Goal: Browse casually

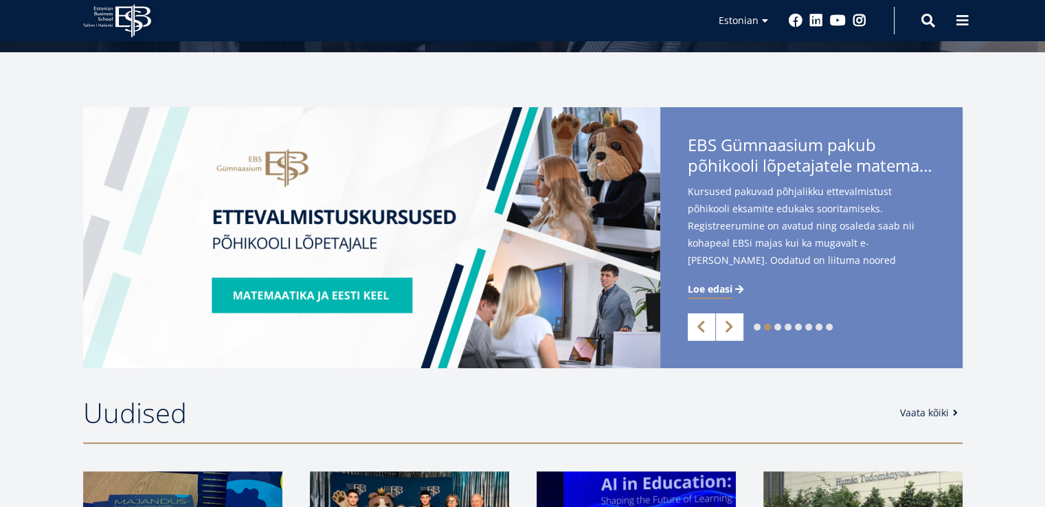
scroll to position [294, 0]
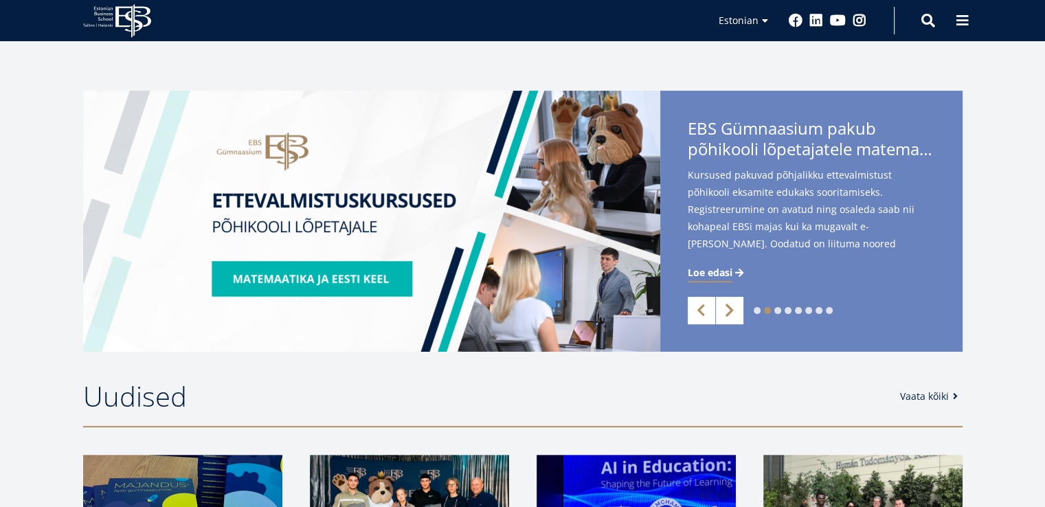
click at [721, 297] on link "Next" at bounding box center [729, 310] width 27 height 27
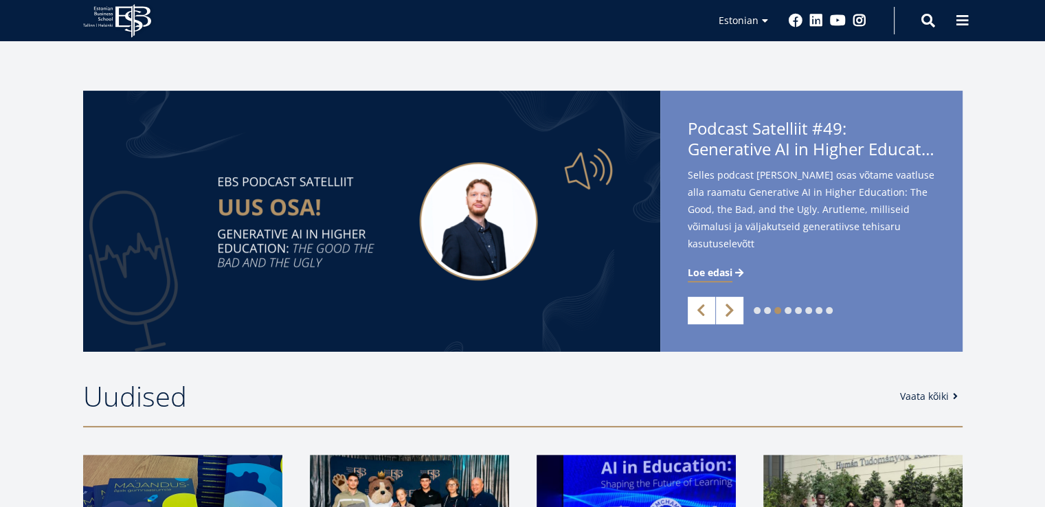
click at [734, 306] on link "Next" at bounding box center [729, 310] width 27 height 27
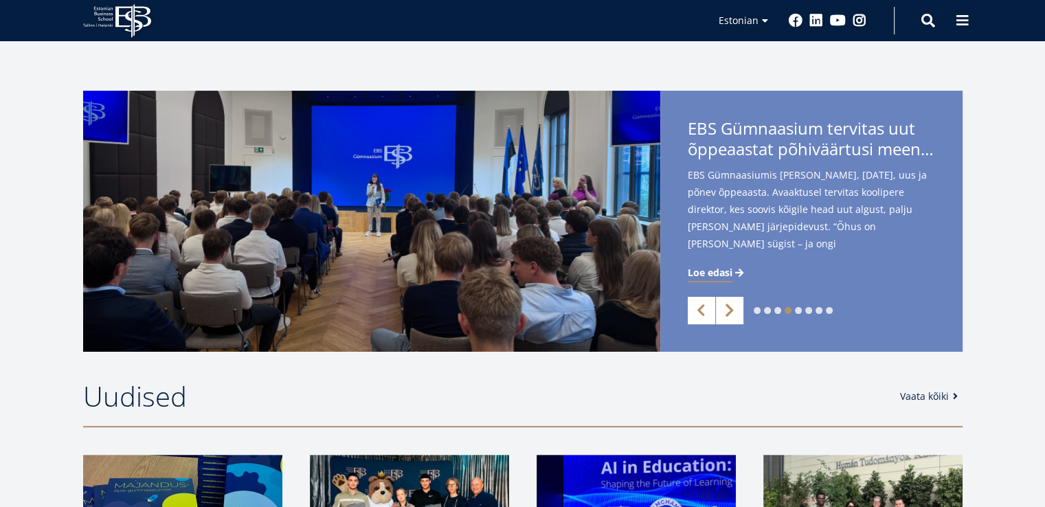
click at [734, 306] on link "Next" at bounding box center [729, 310] width 27 height 27
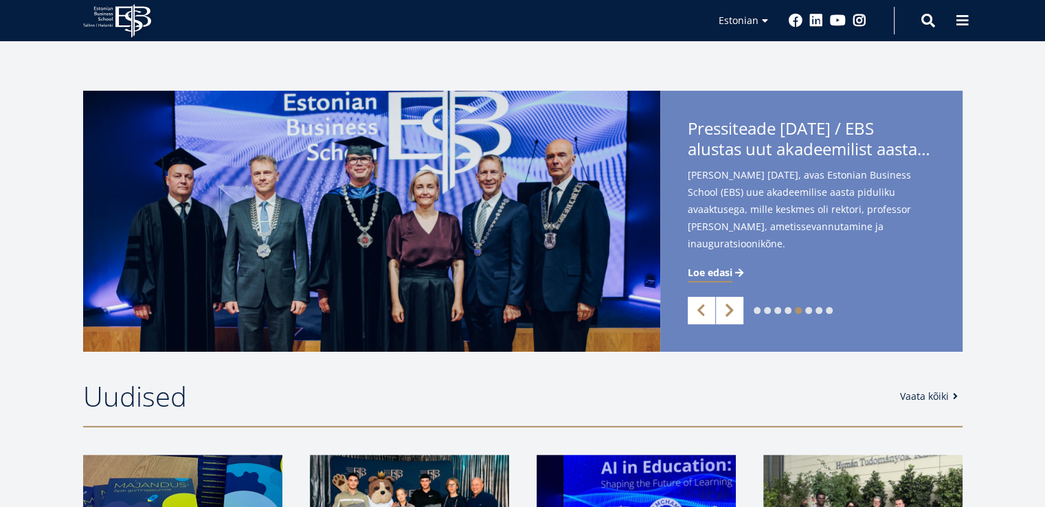
click at [734, 306] on link "Next" at bounding box center [729, 310] width 27 height 27
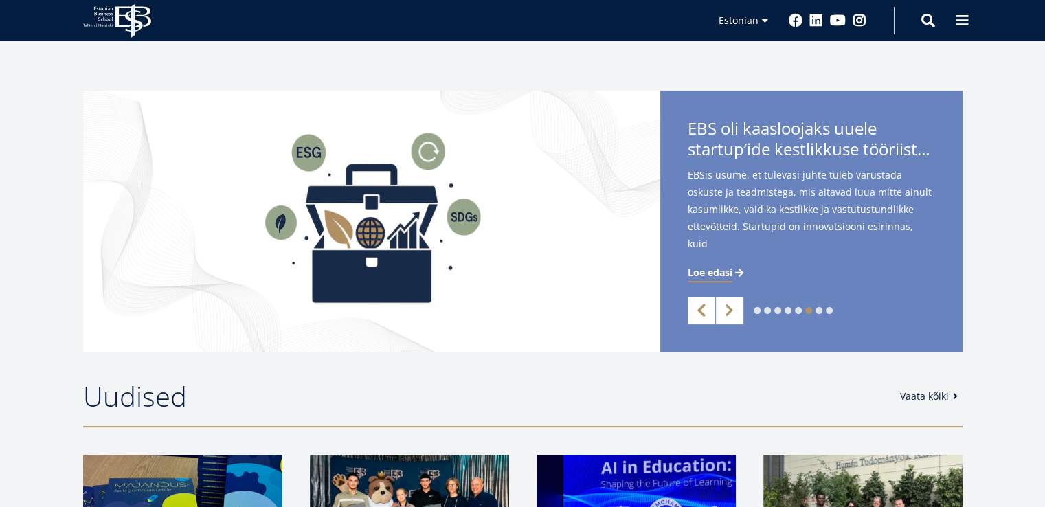
click at [698, 314] on link "Previous" at bounding box center [701, 310] width 27 height 27
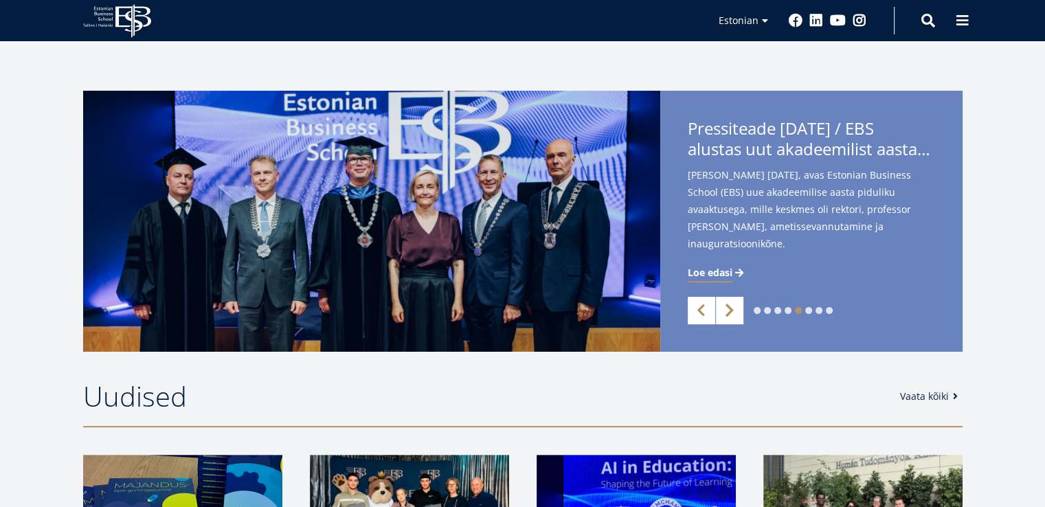
click at [734, 306] on link "Next" at bounding box center [729, 310] width 27 height 27
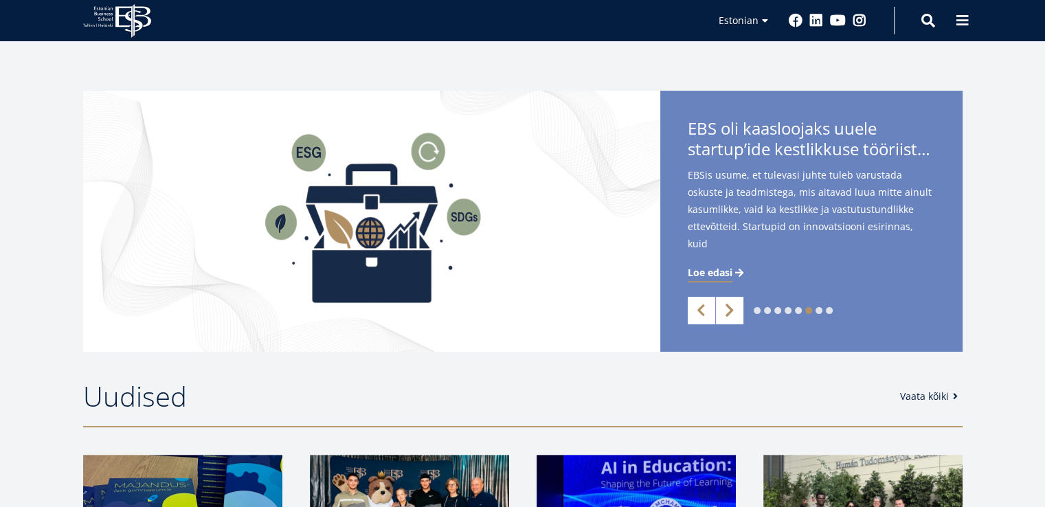
click at [734, 306] on link "Next" at bounding box center [729, 310] width 27 height 27
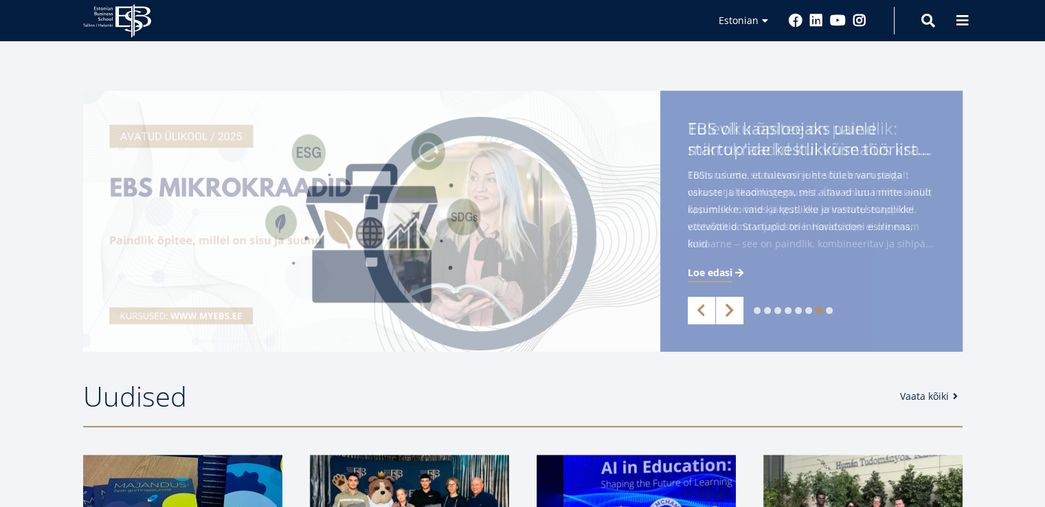
click at [734, 306] on link "Next" at bounding box center [729, 310] width 27 height 27
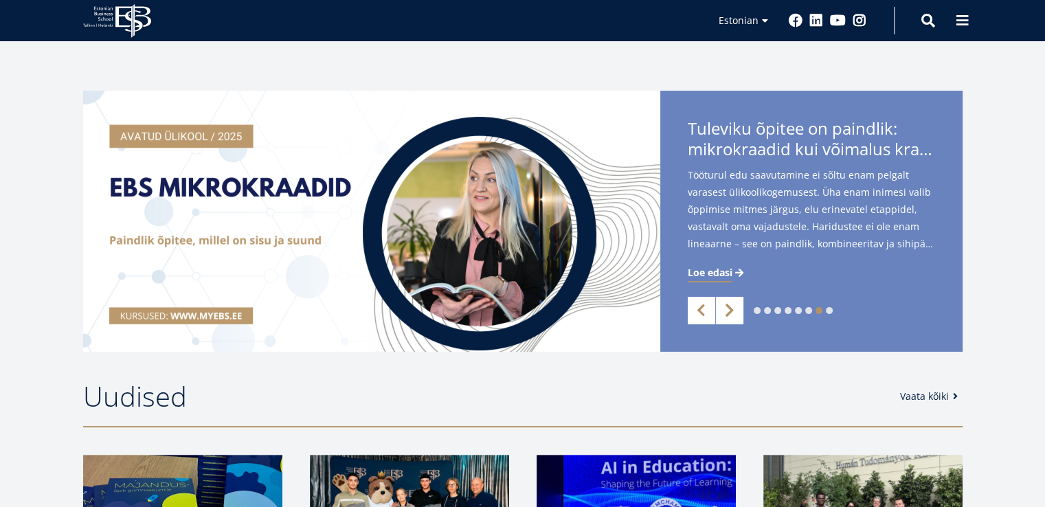
click at [734, 306] on link "Next" at bounding box center [729, 310] width 27 height 27
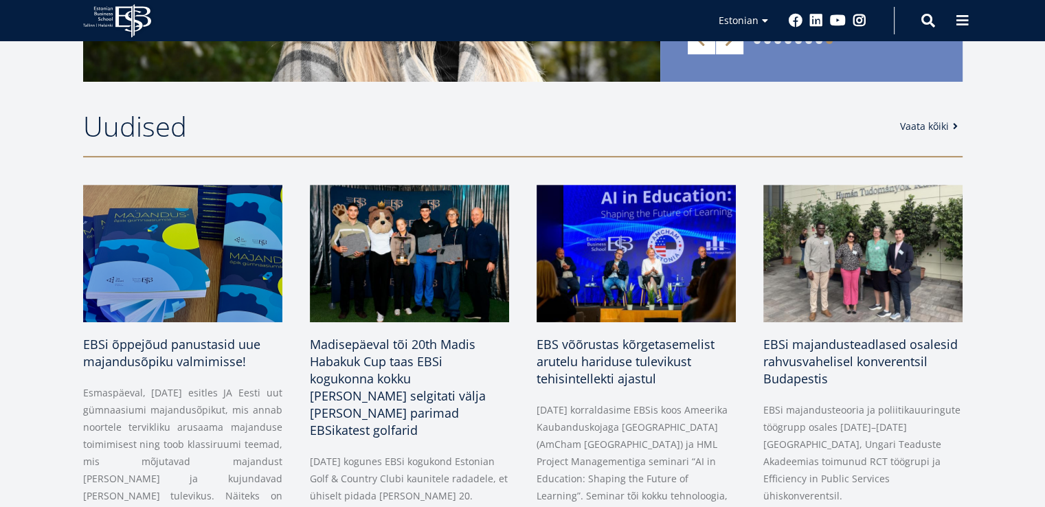
scroll to position [572, 0]
